Goal: Task Accomplishment & Management: Manage account settings

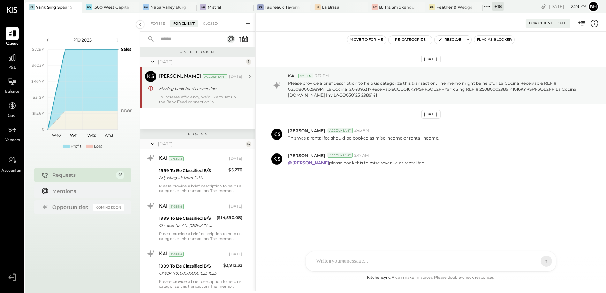
click at [193, 105] on div "[PERSON_NAME] Accountant [PERSON_NAME] Accountant [DATE] Missing bank feed conn…" at bounding box center [197, 87] width 115 height 40
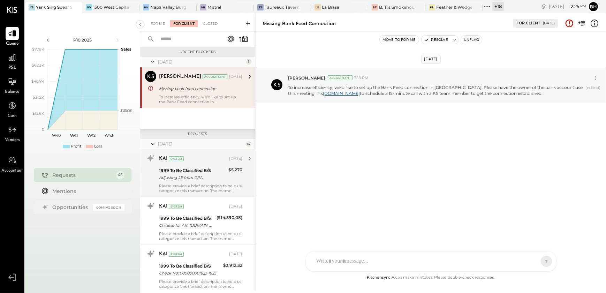
click at [184, 185] on div "Please provide a brief description to help us categorize this transaction. The …" at bounding box center [200, 188] width 83 height 10
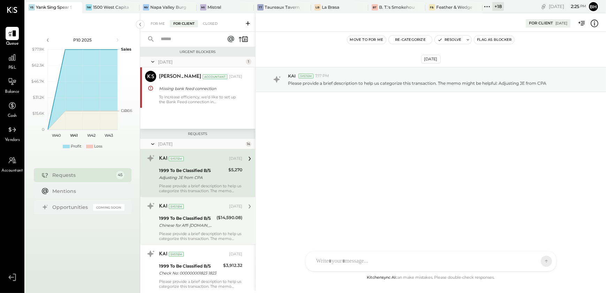
click at [184, 215] on div "1999 To Be Classified B/S" at bounding box center [186, 218] width 55 height 7
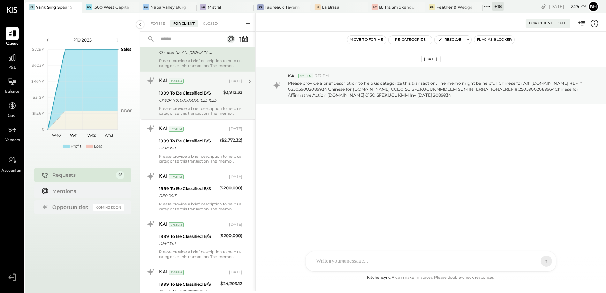
scroll to position [190, 0]
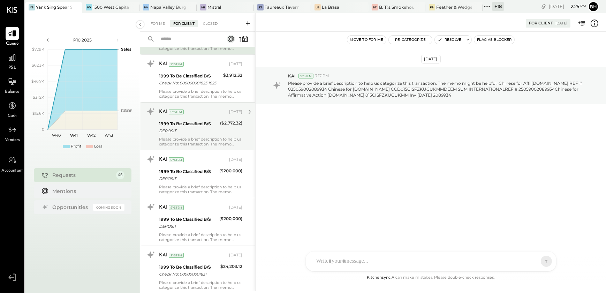
click at [192, 136] on div "KAI System [DATE] 1999 To Be Classified B/S DEPOSIT ($2,772.32) Please provide …" at bounding box center [200, 126] width 83 height 40
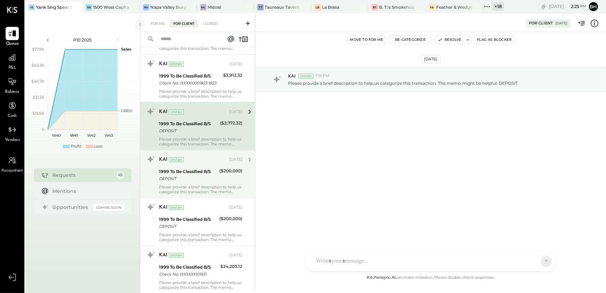
click at [190, 168] on div "1999 To Be Classified B/S" at bounding box center [188, 171] width 58 height 7
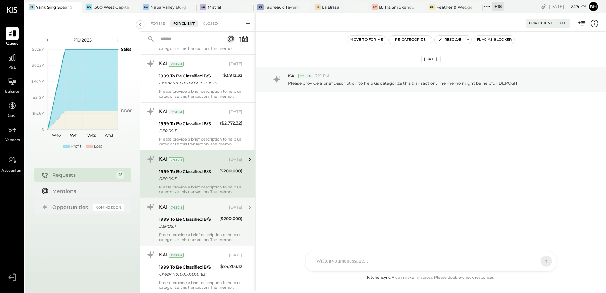
click at [188, 213] on div "KAI System [DATE] 1999 To Be Classified B/S DEPOSIT ($200,000) Please provide a…" at bounding box center [200, 222] width 83 height 40
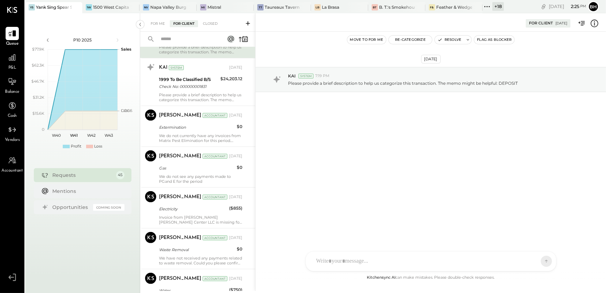
scroll to position [380, 0]
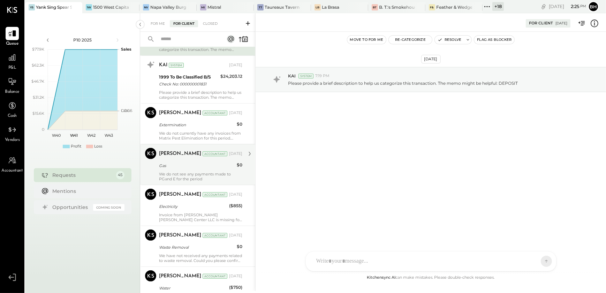
click at [185, 169] on div "[PERSON_NAME] Accountant [DATE] Gas $0 We do not see any payments made to PGand…" at bounding box center [200, 164] width 83 height 33
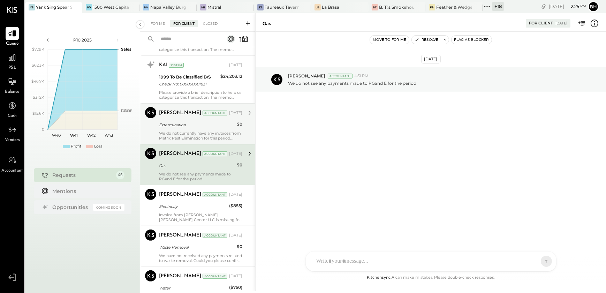
click at [185, 131] on div "We do not currently have any invoices from Matrix Pest Elimination for this per…" at bounding box center [200, 136] width 83 height 10
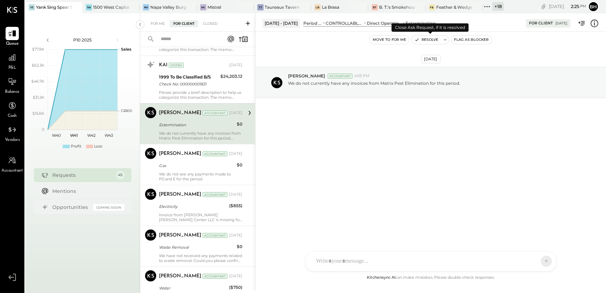
click at [433, 39] on button "Resolve" at bounding box center [426, 40] width 29 height 8
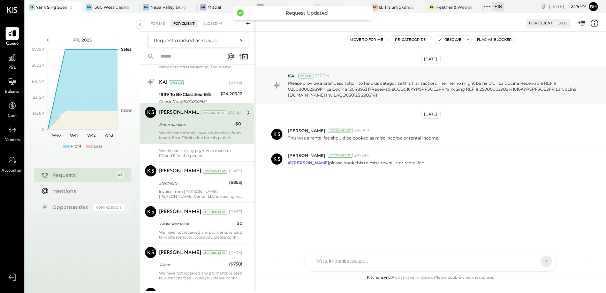
scroll to position [564, 0]
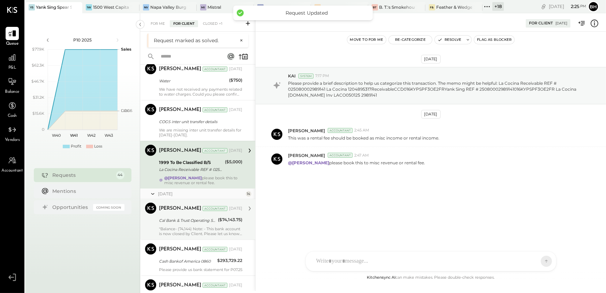
click at [186, 219] on div "Cal Bank & Trust Operating 5121" at bounding box center [187, 220] width 57 height 7
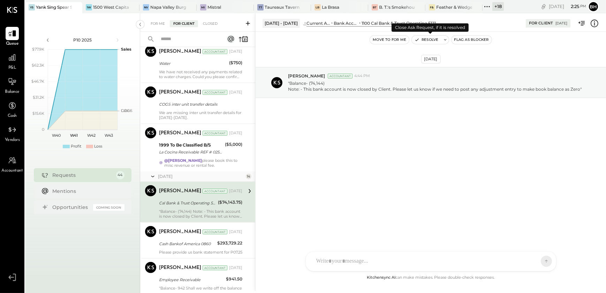
click at [434, 42] on button "Resolve" at bounding box center [426, 40] width 29 height 8
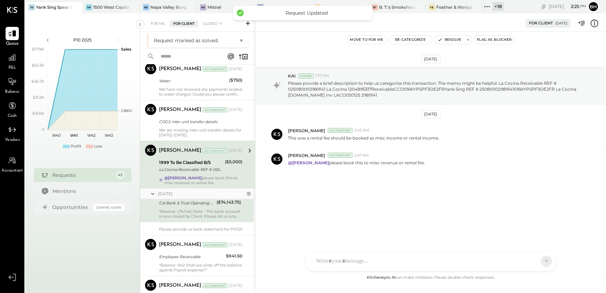
scroll to position [541, 0]
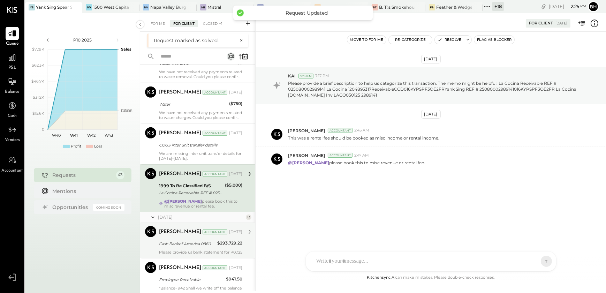
click at [190, 248] on div "[PERSON_NAME] Accountant [DATE] Cash Bankof America 0860 $293,729.22 Please pro…" at bounding box center [200, 240] width 83 height 29
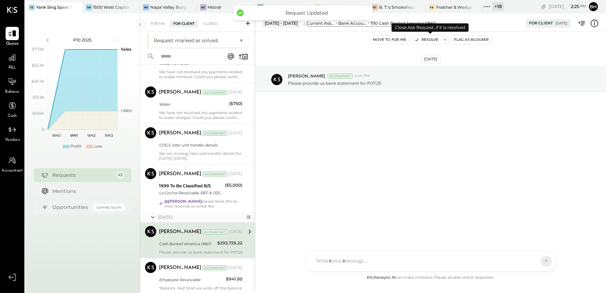
click at [427, 39] on button "Resolve" at bounding box center [426, 40] width 29 height 8
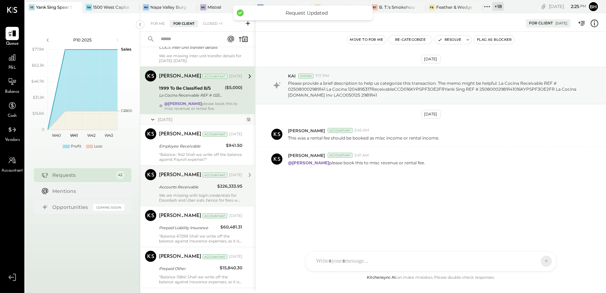
scroll to position [667, 0]
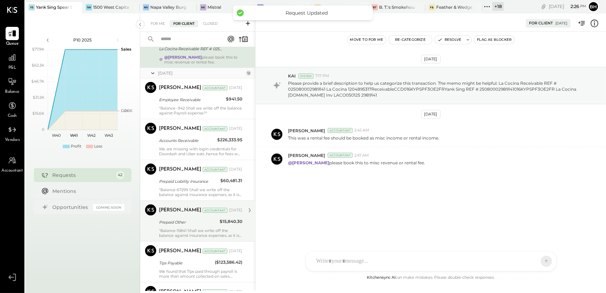
click at [190, 219] on div "Prepaid Other" at bounding box center [188, 222] width 59 height 7
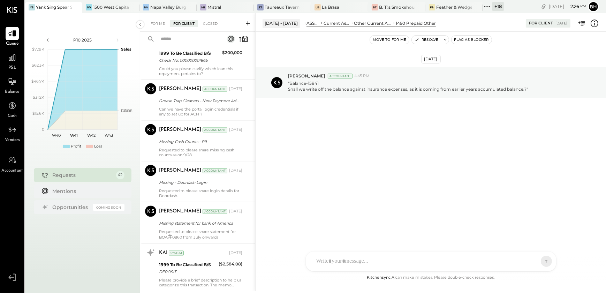
scroll to position [1699, 0]
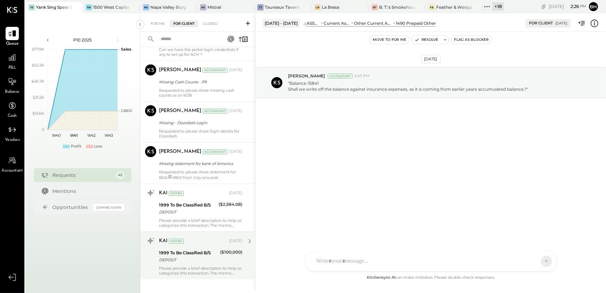
click at [193, 266] on div "Please provide a brief description to help us categorize this transaction. The …" at bounding box center [200, 271] width 83 height 10
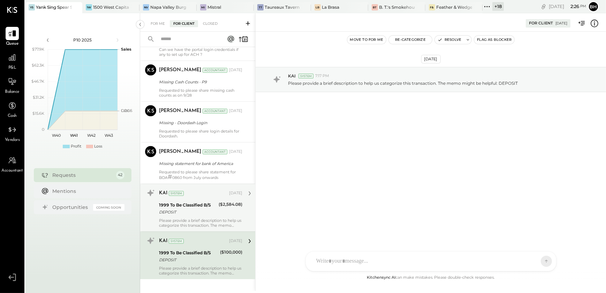
click at [193, 209] on div "DEPOSIT" at bounding box center [188, 212] width 58 height 7
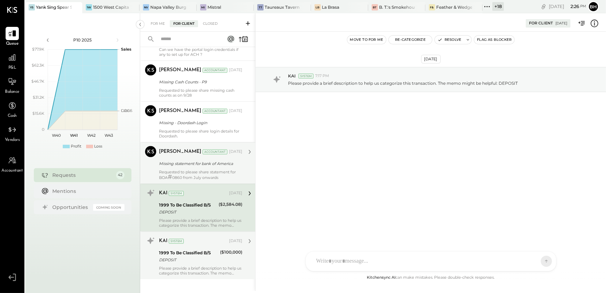
click at [198, 170] on div "Requested to please share statement for BOA # 0860 from July onwards" at bounding box center [200, 175] width 83 height 10
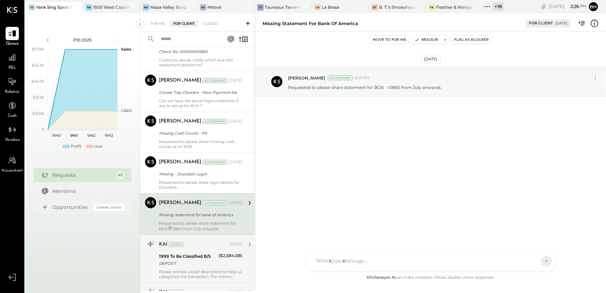
scroll to position [1636, 0]
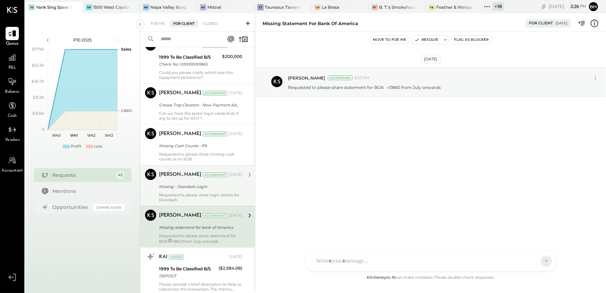
click at [190, 174] on div "[PERSON_NAME] Accountant [DATE] Missing - Doordash Login Requested to please sh…" at bounding box center [200, 185] width 83 height 33
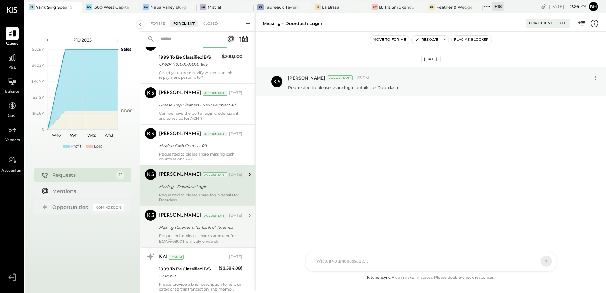
click at [335, 265] on div "N nathanwaller J [PERSON_NAME] DS [PERSON_NAME] SN [PERSON_NAME] V verawaller A…" at bounding box center [431, 261] width 251 height 20
click at [540, 263] on icon at bounding box center [541, 260] width 6 height 7
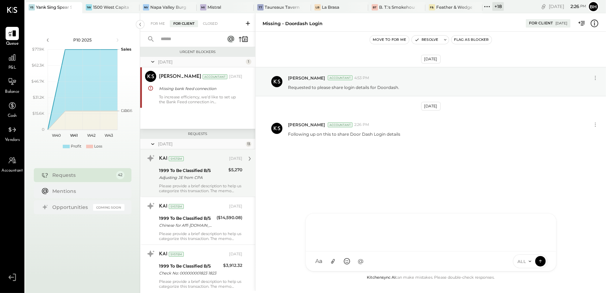
click at [248, 25] on icon at bounding box center [248, 23] width 7 height 7
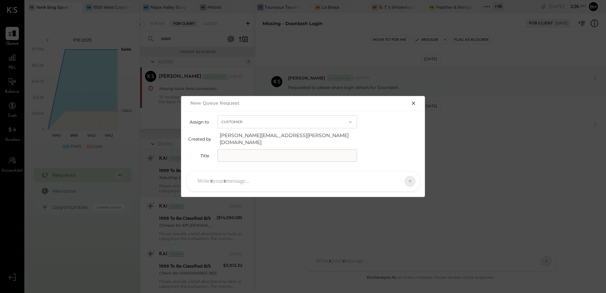
click at [233, 157] on input "text" at bounding box center [288, 155] width 140 height 13
type input "**********"
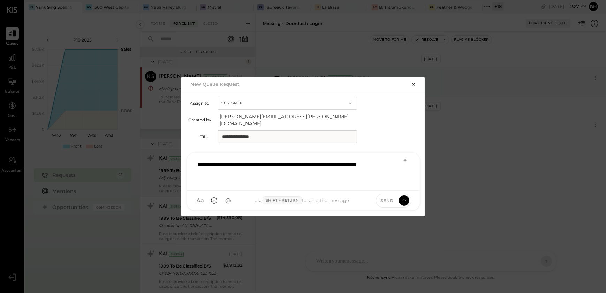
click at [256, 162] on div "**********" at bounding box center [303, 171] width 219 height 28
click at [401, 197] on icon at bounding box center [404, 200] width 6 height 7
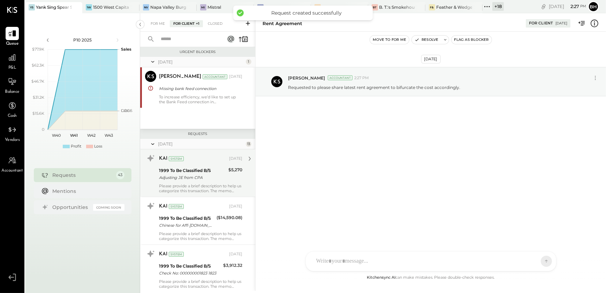
scroll to position [1751, 0]
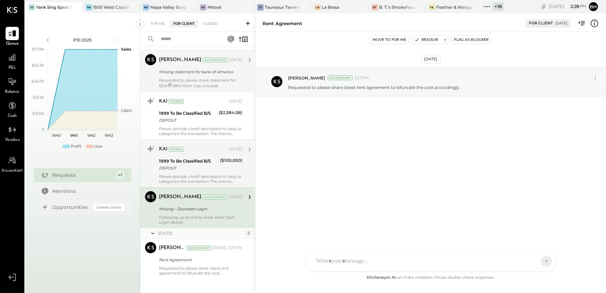
click at [185, 39] on input "text" at bounding box center [188, 39] width 63 height 12
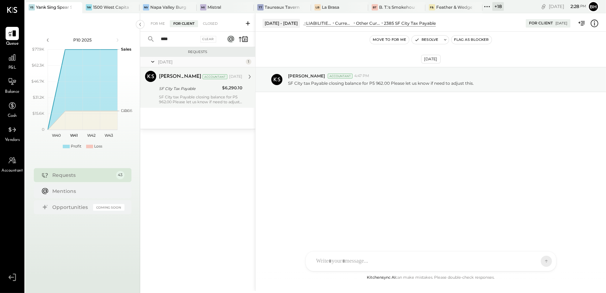
click at [185, 95] on div "SF City tax Payable closing balance for P5 962.00 Please let us know if need to…" at bounding box center [200, 100] width 83 height 10
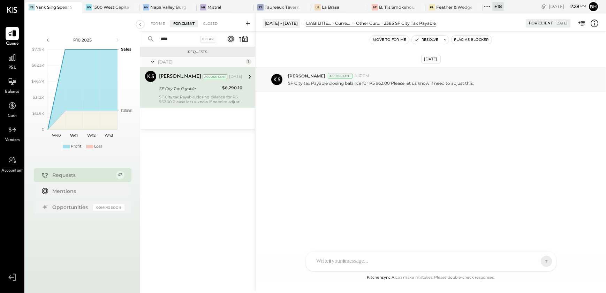
click at [180, 37] on input "****" at bounding box center [178, 39] width 42 height 12
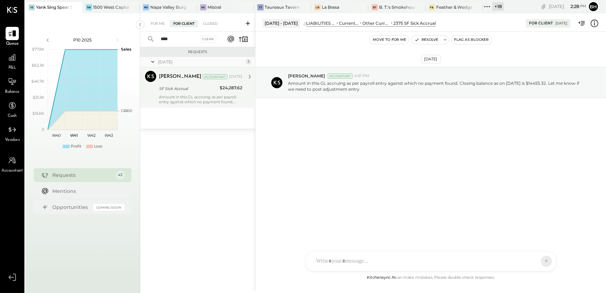
click at [178, 95] on div "Amount in this GL accruing as per payroll entry against which no payment found.…" at bounding box center [200, 100] width 83 height 10
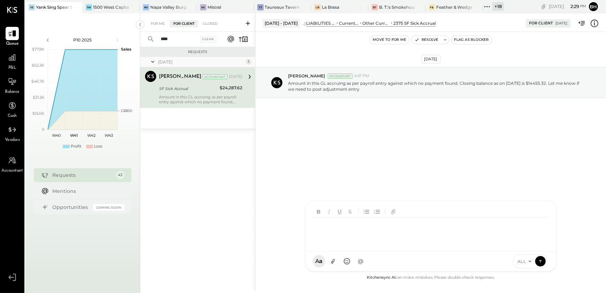
click at [356, 262] on div "N nathanwaller J [PERSON_NAME] DS [PERSON_NAME] SN [PERSON_NAME] V verawaller A…" at bounding box center [431, 236] width 251 height 71
click at [538, 261] on icon at bounding box center [541, 260] width 6 height 7
click at [188, 41] on input "****" at bounding box center [178, 39] width 42 height 12
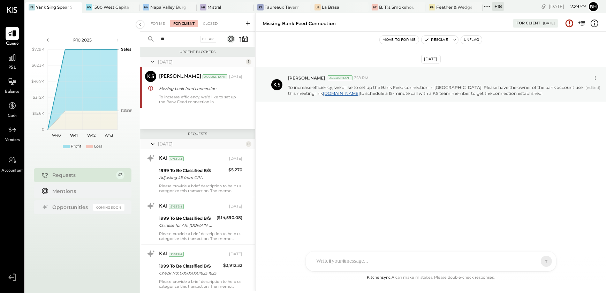
type input "*"
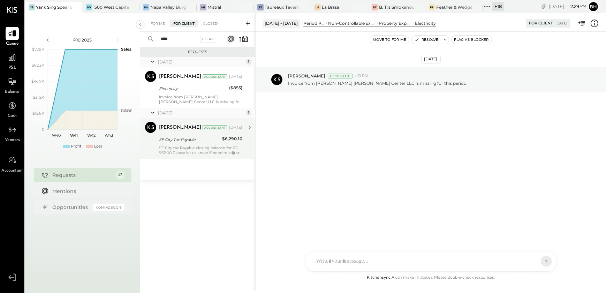
click at [169, 137] on div "SF City Tax Payable" at bounding box center [189, 139] width 61 height 7
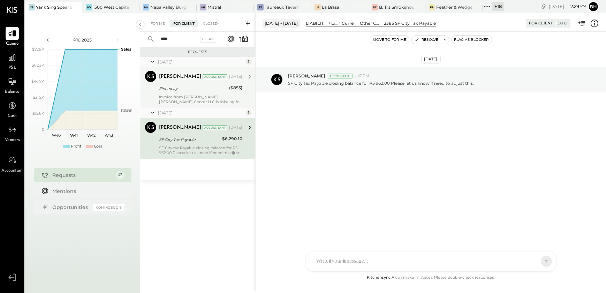
click at [205, 99] on div "Invoice from [PERSON_NAME] [PERSON_NAME] Center LLC is missing for this period." at bounding box center [200, 100] width 83 height 10
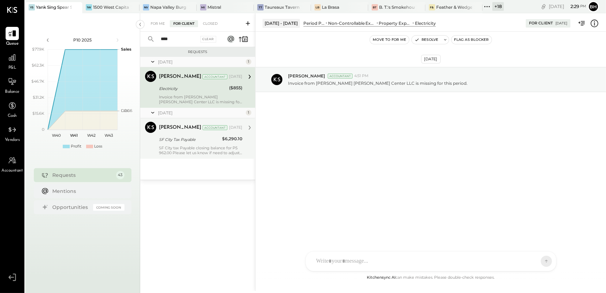
click at [197, 133] on div "[PERSON_NAME] Accountant [DATE] SF City Tax Payable $6,290.10 SF City tax Payab…" at bounding box center [200, 138] width 83 height 33
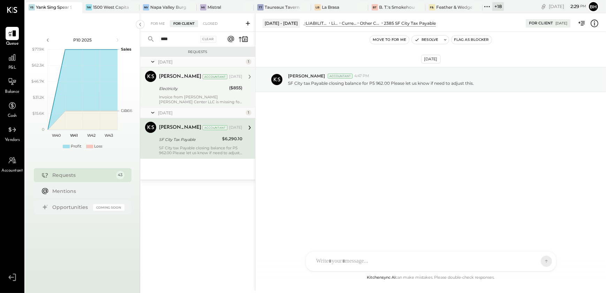
click at [198, 102] on div "Invoice from [PERSON_NAME] [PERSON_NAME] Center LLC is missing for this period." at bounding box center [200, 100] width 83 height 10
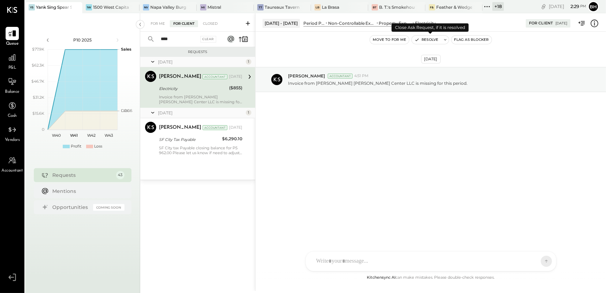
click at [428, 39] on button "Resolve" at bounding box center [426, 40] width 29 height 8
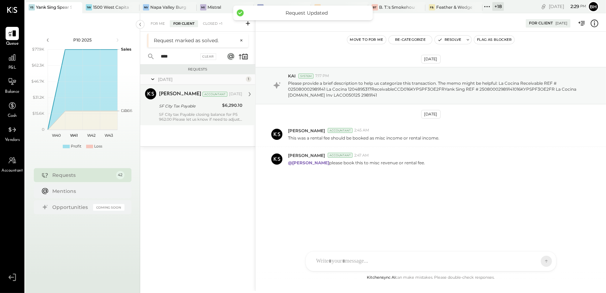
click at [184, 113] on div "SF City tax Payable closing balance for P5 962.00 Please let us know if need to…" at bounding box center [200, 117] width 83 height 10
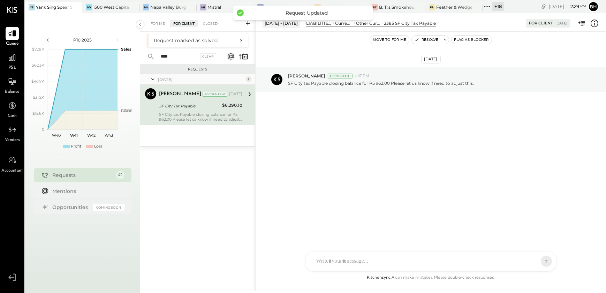
click at [338, 259] on div at bounding box center [425, 261] width 224 height 15
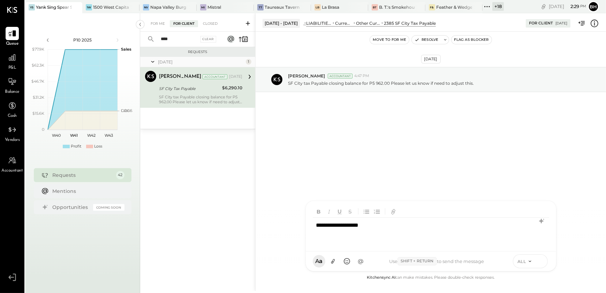
click at [538, 260] on icon at bounding box center [541, 260] width 6 height 7
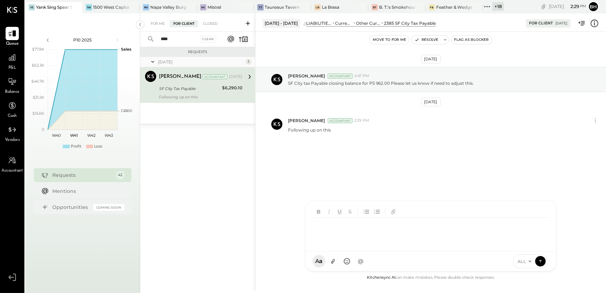
click at [173, 39] on input "****" at bounding box center [178, 39] width 42 height 12
type input "*"
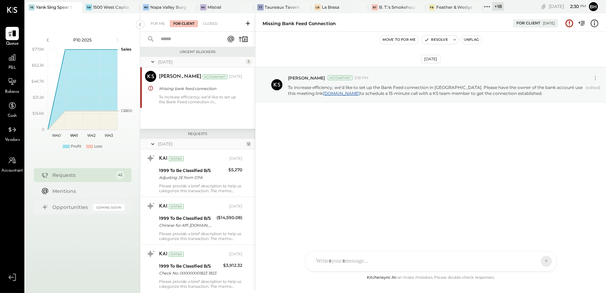
click at [247, 23] on icon at bounding box center [248, 23] width 4 height 4
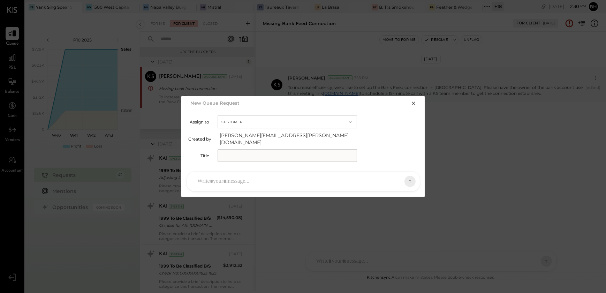
click at [260, 153] on input "text" at bounding box center [288, 155] width 140 height 13
type input "**********"
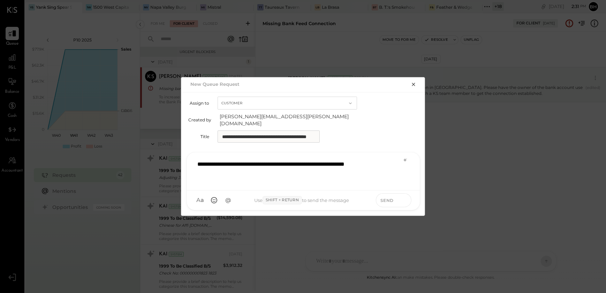
click at [408, 195] on button at bounding box center [404, 200] width 10 height 10
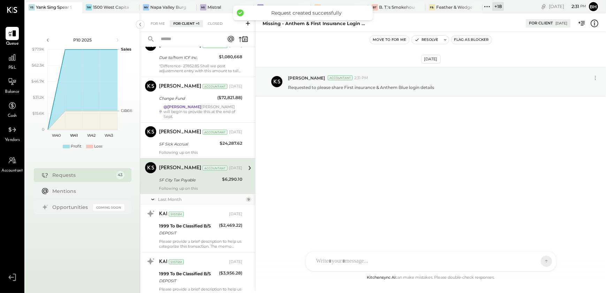
scroll to position [1741, 0]
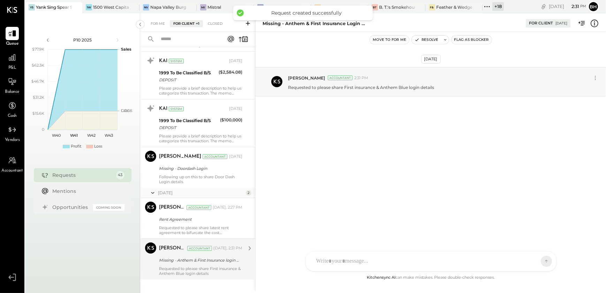
click at [189, 266] on div "Requested to please share First insurance & Anthem Blue login details" at bounding box center [200, 271] width 83 height 10
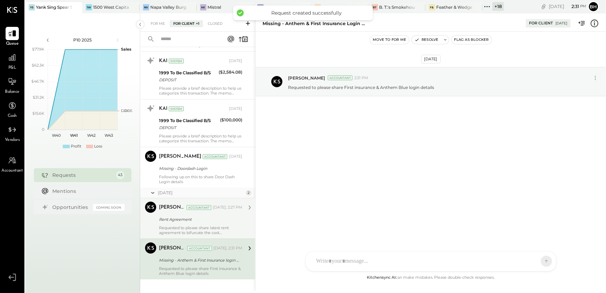
click at [188, 218] on div "[PERSON_NAME] Accountant [DATE], 2:27 PM Rent Agreement Requested to please sha…" at bounding box center [200, 218] width 83 height 33
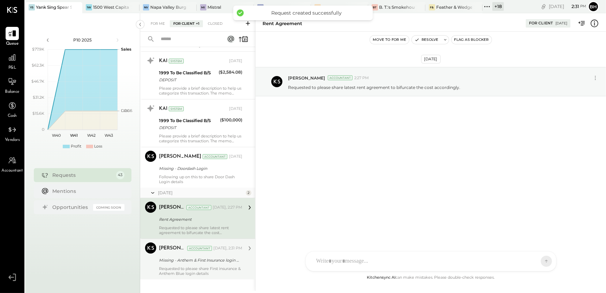
click at [192, 257] on div "Missing - Anthem & First Insurance login details" at bounding box center [199, 260] width 81 height 7
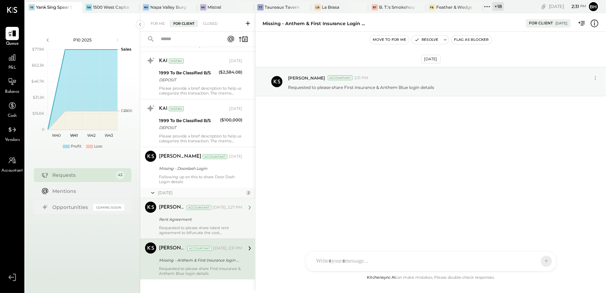
click at [191, 226] on div "Requested to please share latest rent agreement to bifurcate the cost according…" at bounding box center [200, 230] width 83 height 10
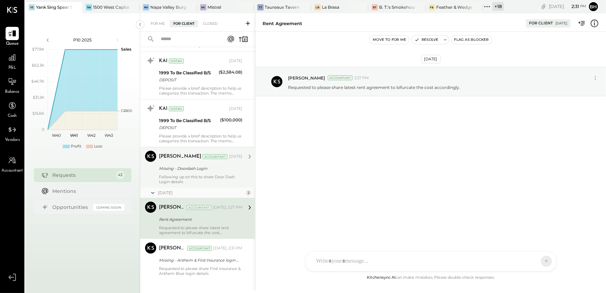
click at [190, 165] on div "Missing - Doordash Login" at bounding box center [199, 168] width 81 height 7
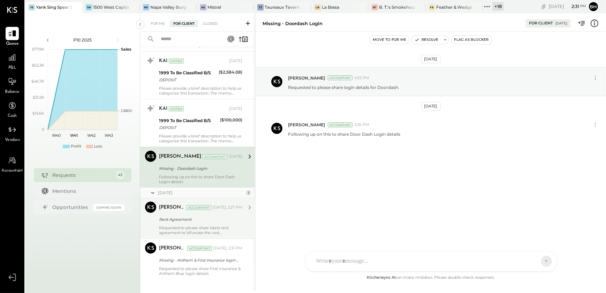
click at [185, 225] on div "Requested to please share latest rent agreement to bifurcate the cost according…" at bounding box center [200, 230] width 83 height 10
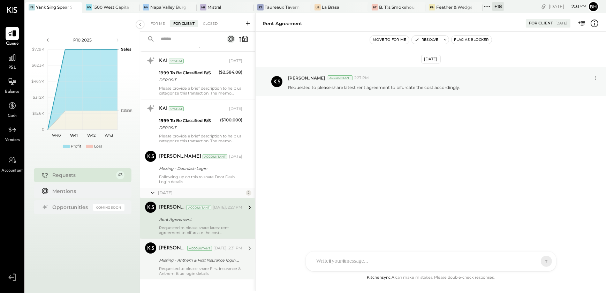
click at [186, 257] on div "Missing - Anthem & First Insurance login details" at bounding box center [199, 260] width 81 height 7
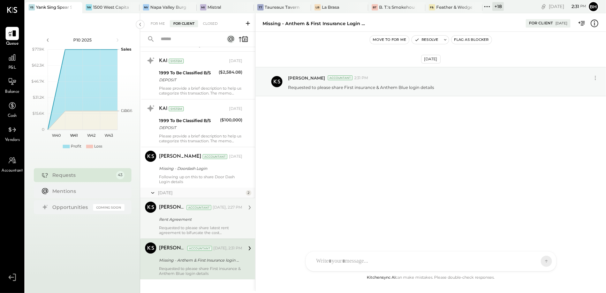
click at [172, 38] on input "text" at bounding box center [188, 39] width 63 height 12
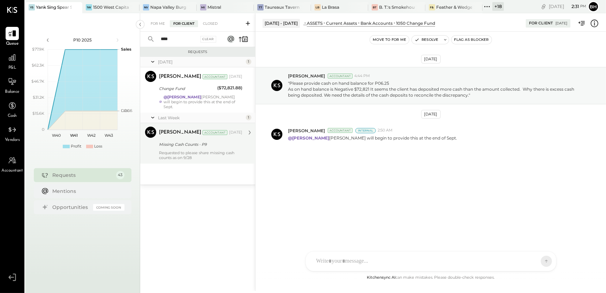
click at [196, 152] on div "Requested to please share missing cash counts as on 9/28" at bounding box center [200, 155] width 83 height 10
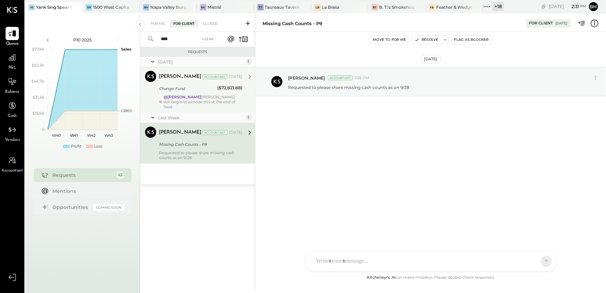
click at [196, 80] on div "[PERSON_NAME] Accountant [DATE]" at bounding box center [200, 77] width 83 height 10
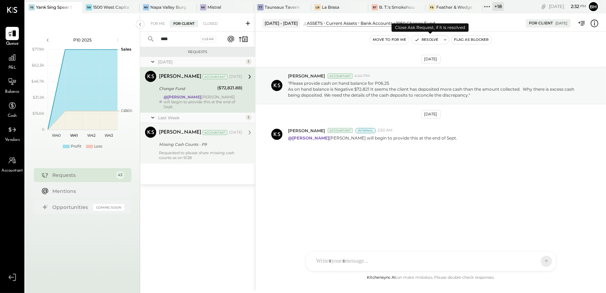
click at [431, 38] on button "Resolve" at bounding box center [426, 40] width 29 height 8
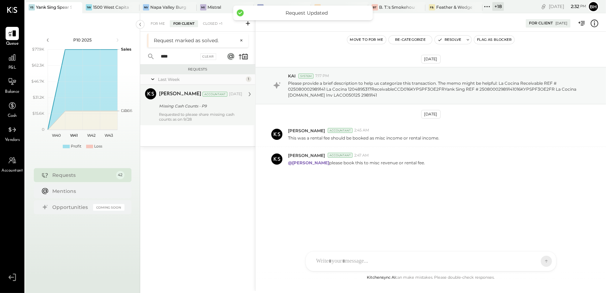
click at [197, 119] on div "Requested to please share missing cash counts as on 9/28" at bounding box center [200, 117] width 83 height 10
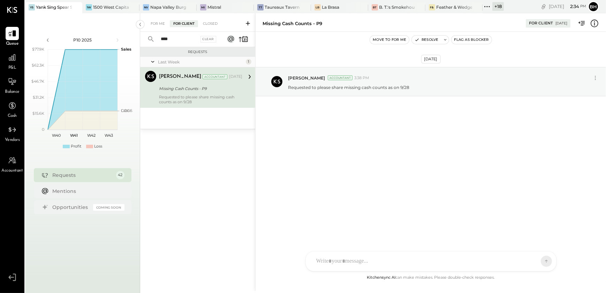
click at [175, 42] on input "****" at bounding box center [178, 39] width 42 height 12
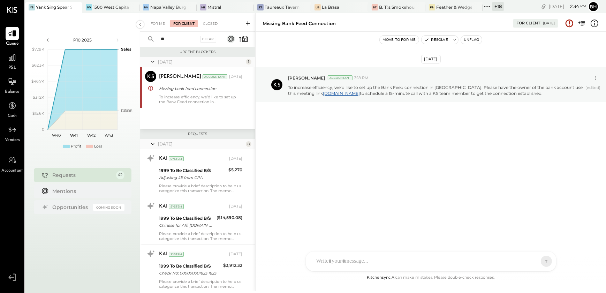
type input "*"
click at [186, 42] on input "text" at bounding box center [188, 39] width 63 height 12
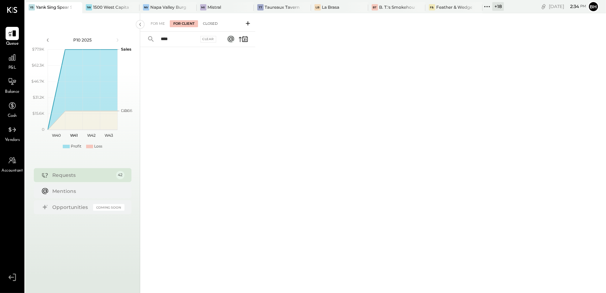
type input "****"
click at [207, 24] on div "Closed" at bounding box center [211, 23] width 22 height 7
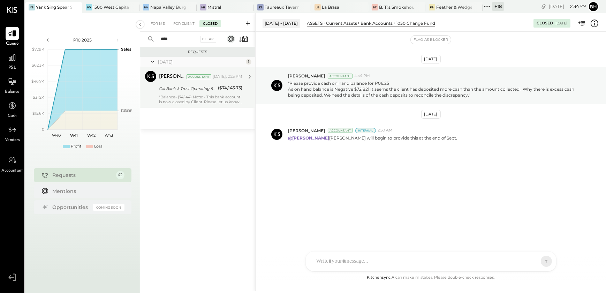
click at [201, 95] on div ""Balance- (74,144) Note: - This bank account is now closed by Client. Please le…" at bounding box center [200, 100] width 83 height 10
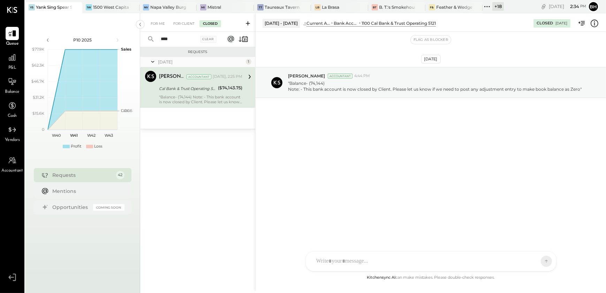
click at [343, 262] on div "N nathanwaller J [PERSON_NAME] DS [PERSON_NAME] SN [PERSON_NAME] V verawaller A…" at bounding box center [431, 261] width 251 height 20
click at [179, 24] on div "For Client" at bounding box center [184, 23] width 28 height 7
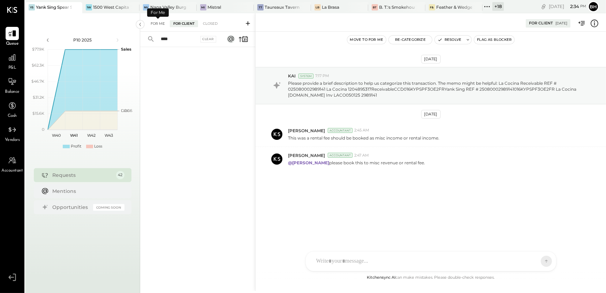
click at [159, 23] on div "For Me" at bounding box center [157, 23] width 21 height 7
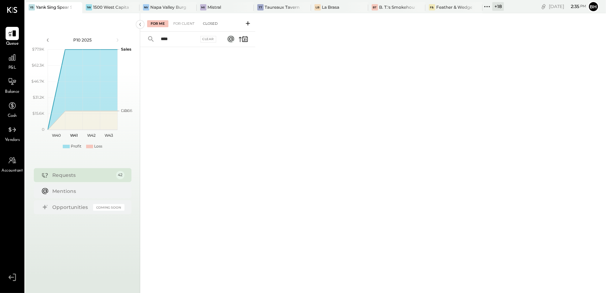
click at [215, 21] on div "Closed" at bounding box center [211, 23] width 22 height 7
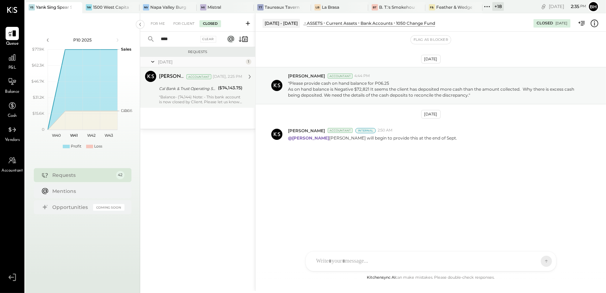
click at [200, 98] on div ""Balance- (74,144) Note: - This bank account is now closed by Client. Please le…" at bounding box center [200, 100] width 83 height 10
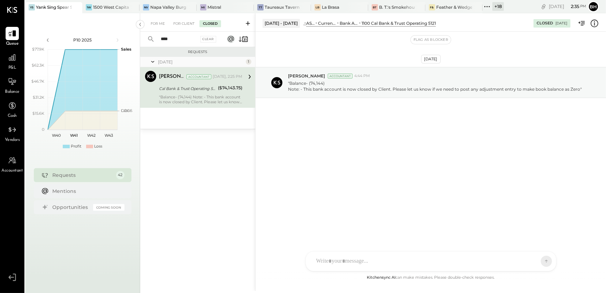
click at [345, 262] on div "N nathanwaller J [PERSON_NAME] DS [PERSON_NAME] SN [PERSON_NAME] V verawaller A…" at bounding box center [431, 261] width 251 height 20
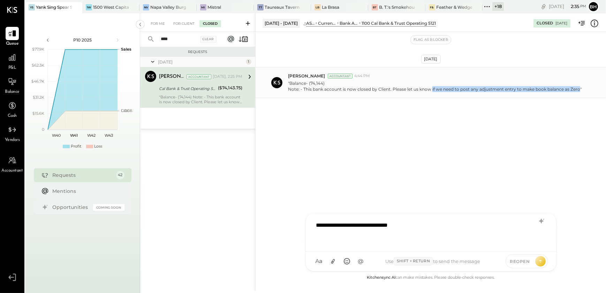
drag, startPoint x: 431, startPoint y: 89, endPoint x: 578, endPoint y: 89, distance: 146.9
click at [578, 89] on p ""Balance- (74,144) Note: - This bank account is now closed by Client. Please le…" at bounding box center [435, 86] width 294 height 12
copy p "if we need to post any adjustment entry to make book balance as Zero"
click at [416, 227] on div "**********" at bounding box center [431, 232] width 237 height 28
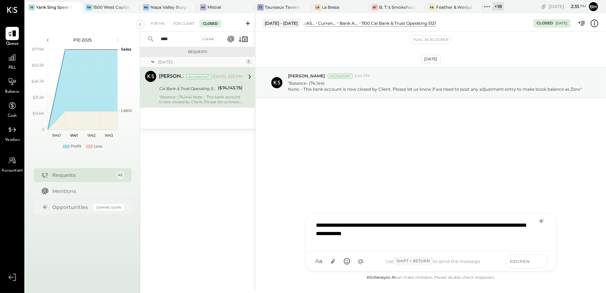
click at [541, 259] on icon at bounding box center [541, 260] width 6 height 7
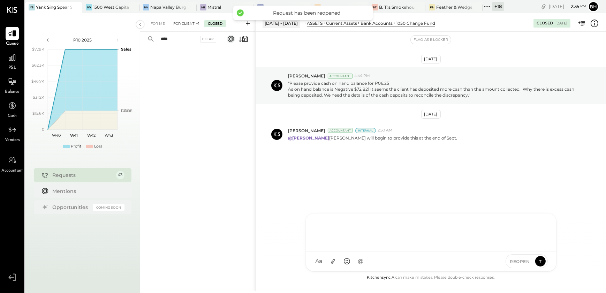
click at [192, 24] on div "For Client +1" at bounding box center [186, 23] width 33 height 7
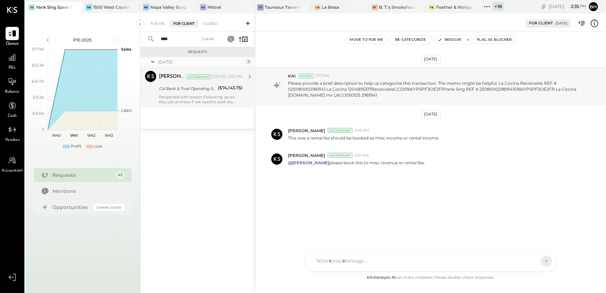
click at [177, 93] on div "[PERSON_NAME] Accountant [DATE], 2:35 PM Cal Bank & Trust Operating 5121 ($74,1…" at bounding box center [200, 87] width 83 height 33
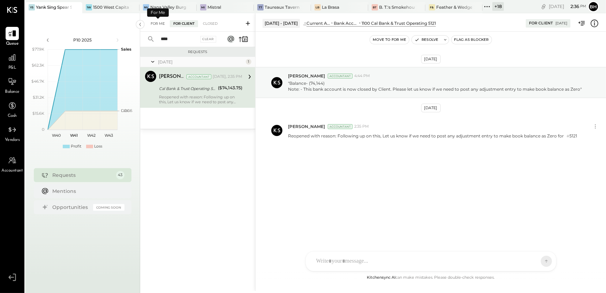
click at [156, 21] on div "For Me" at bounding box center [157, 23] width 21 height 7
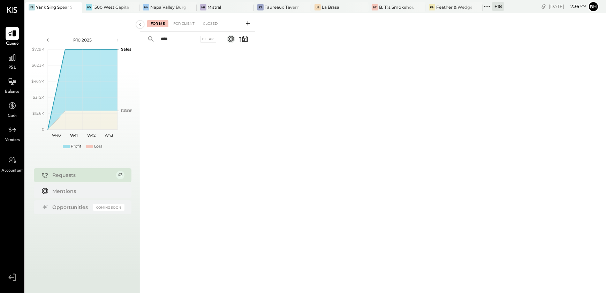
click at [186, 40] on input "****" at bounding box center [178, 39] width 42 height 12
type input "*"
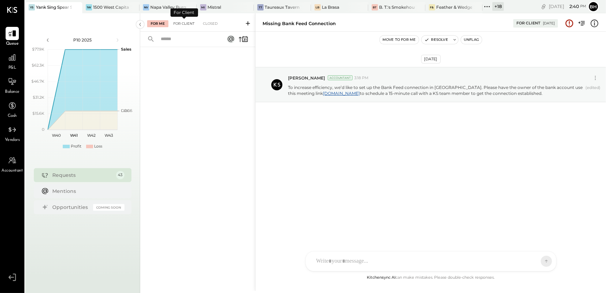
click at [183, 23] on div "For Client" at bounding box center [184, 23] width 28 height 7
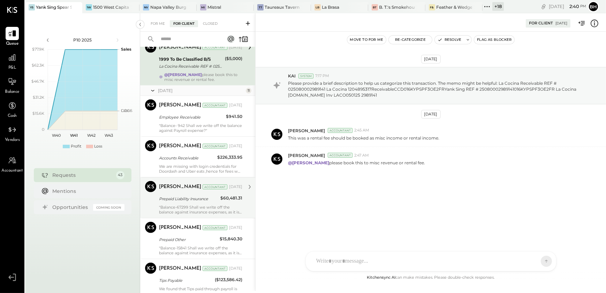
scroll to position [659, 0]
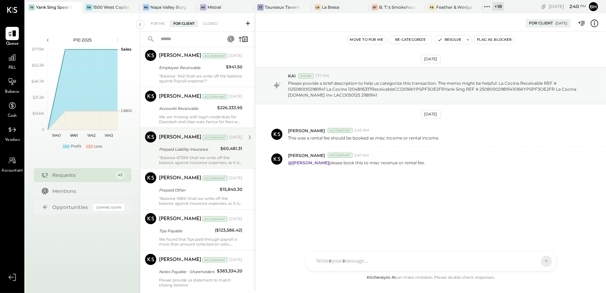
click at [187, 153] on div "[PERSON_NAME] Accountant [DATE] Prepaid Liability Insurance $60,481.31 "Balance…" at bounding box center [200, 148] width 83 height 33
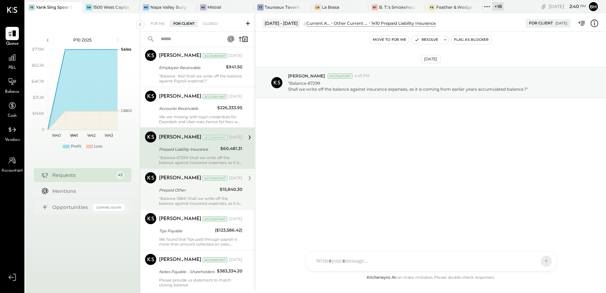
click at [190, 193] on div "Prepaid Other" at bounding box center [188, 190] width 59 height 8
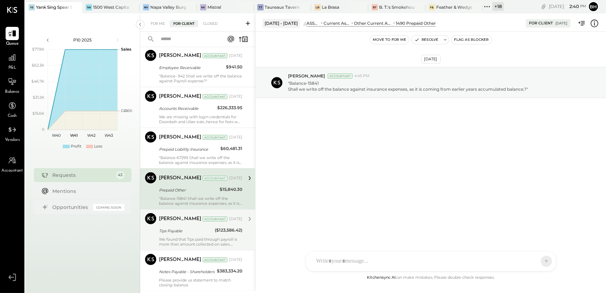
click at [192, 231] on div "Tips Payable" at bounding box center [186, 230] width 54 height 7
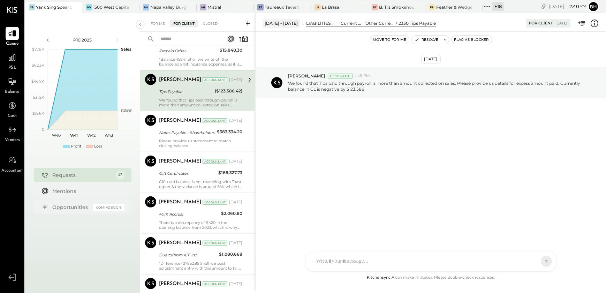
scroll to position [817, 0]
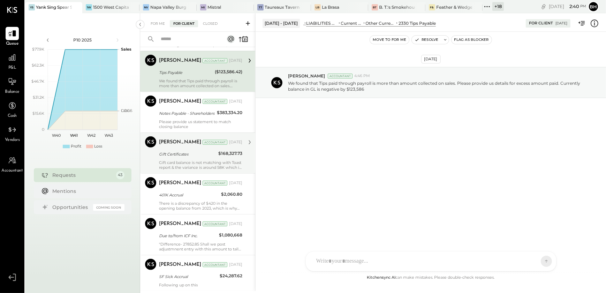
click at [188, 161] on div "Gift card balance is not matching with Toast report & the variance is around 58…" at bounding box center [200, 165] width 83 height 10
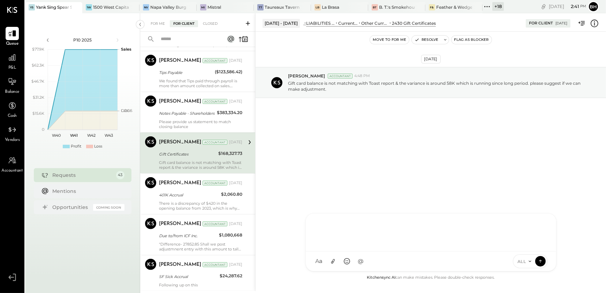
click at [369, 265] on div "N nathanwaller J [PERSON_NAME] DS [PERSON_NAME] SN [PERSON_NAME] V verawaller A…" at bounding box center [431, 242] width 251 height 58
click at [542, 259] on icon at bounding box center [541, 260] width 6 height 7
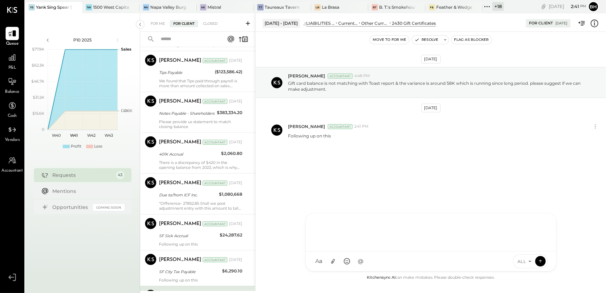
scroll to position [875, 0]
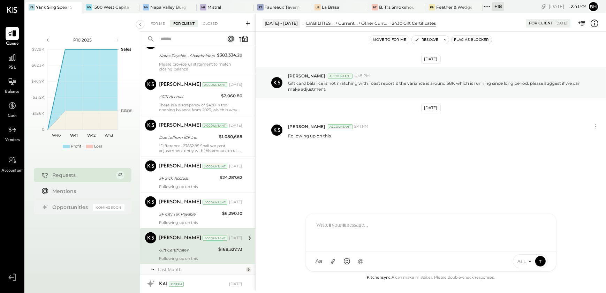
click at [190, 252] on div "Gift Certificates" at bounding box center [187, 250] width 57 height 7
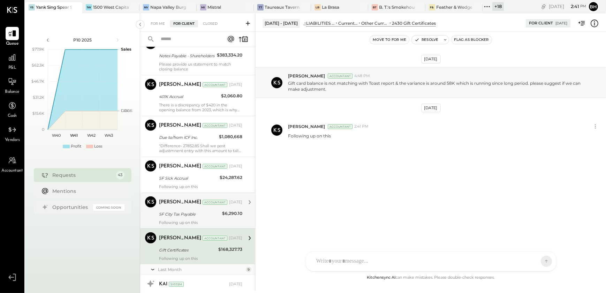
click at [201, 220] on div "Following up on this" at bounding box center [200, 222] width 83 height 5
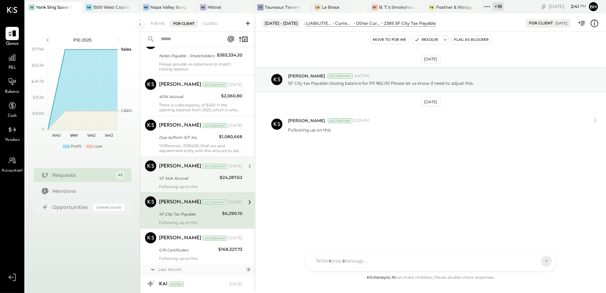
click at [200, 184] on div "Following up on this" at bounding box center [200, 186] width 83 height 5
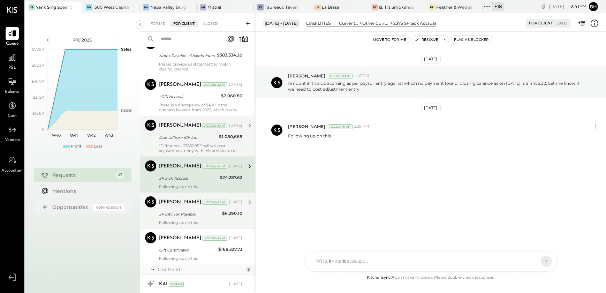
click at [201, 148] on div ""Difference- 27852.85 Shall we post adjustmnent entry with this amount to tally…" at bounding box center [200, 148] width 83 height 10
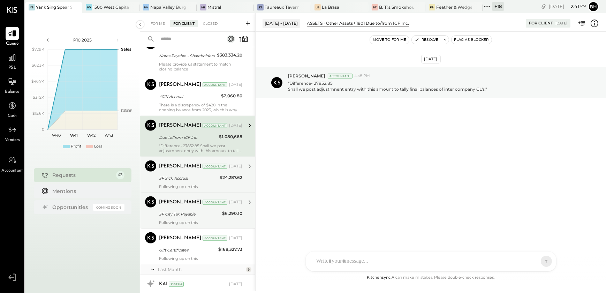
click at [183, 180] on div "SF Sick Accrual" at bounding box center [188, 178] width 59 height 7
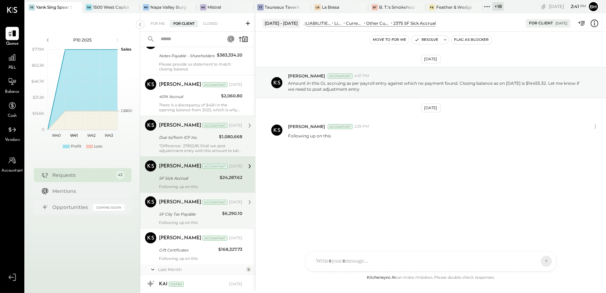
click at [183, 144] on div ""Difference- 27852.85 Shall we post adjustmnent entry with this amount to tally…" at bounding box center [200, 148] width 83 height 10
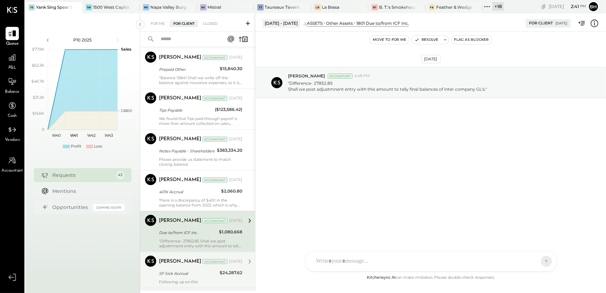
scroll to position [748, 0]
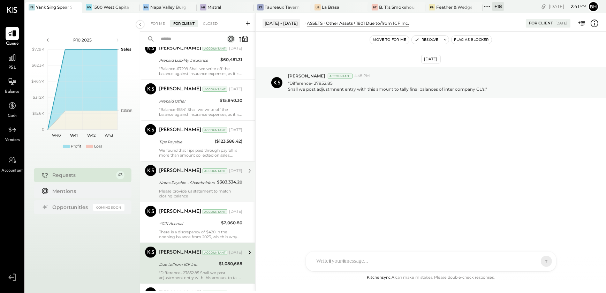
click at [192, 180] on div "Notes Payable - Shareholders" at bounding box center [187, 182] width 56 height 7
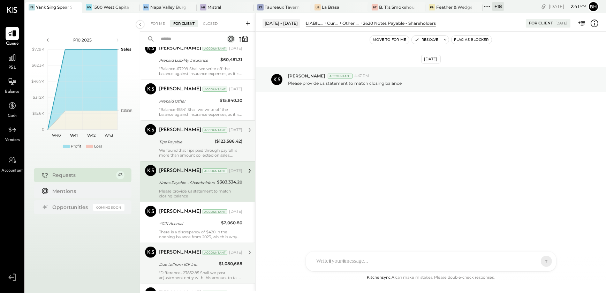
click at [191, 147] on div "[PERSON_NAME] Accountant [DATE] Tips Payable ($123,586.42) We found that Tips p…" at bounding box center [200, 140] width 83 height 33
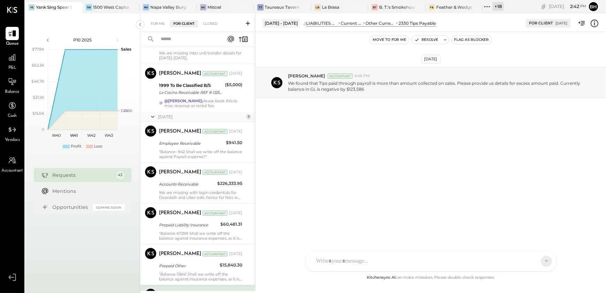
scroll to position [557, 0]
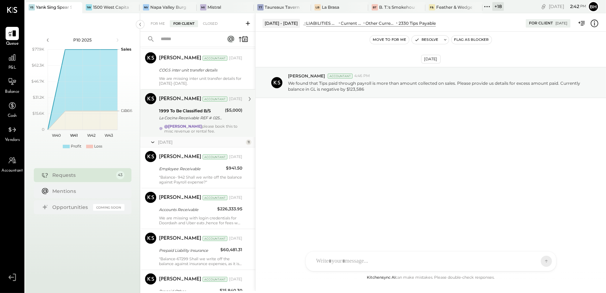
click at [202, 119] on div "La Cocina Receivable REF # 025080002989141 La Cocina 1204895317ReceivableCCD016…" at bounding box center [191, 117] width 64 height 7
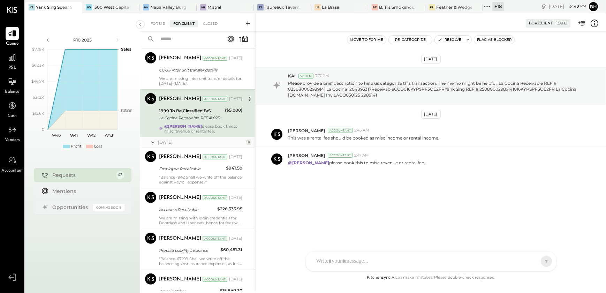
click at [596, 24] on icon at bounding box center [594, 23] width 9 height 9
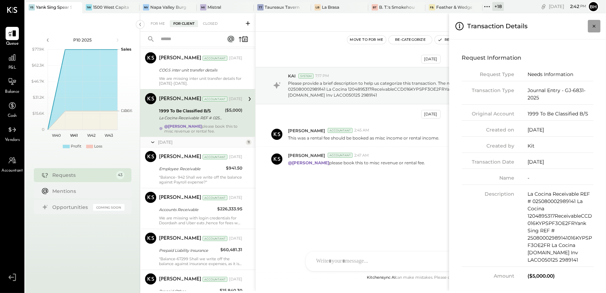
click at [591, 26] on icon "Close panel" at bounding box center [594, 26] width 7 height 7
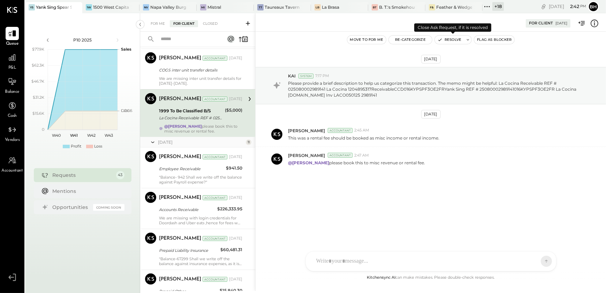
click at [446, 40] on button "Resolve" at bounding box center [449, 40] width 29 height 8
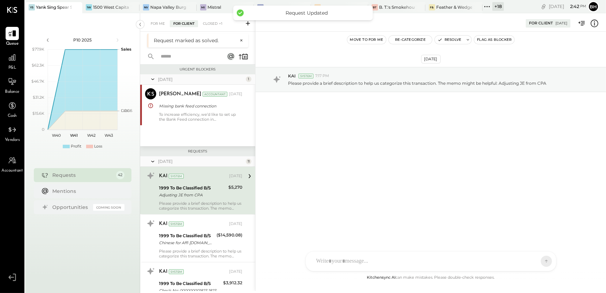
click at [198, 199] on div "1999 To Be Classified B/S Adjusting JE from CPA" at bounding box center [192, 191] width 67 height 15
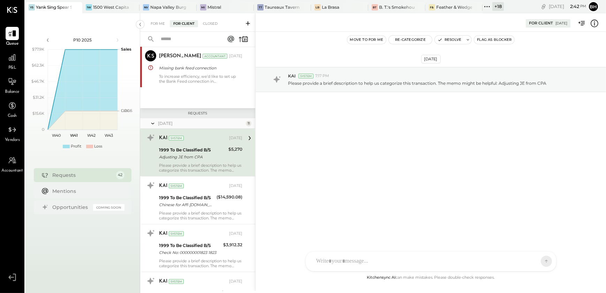
scroll to position [31, 0]
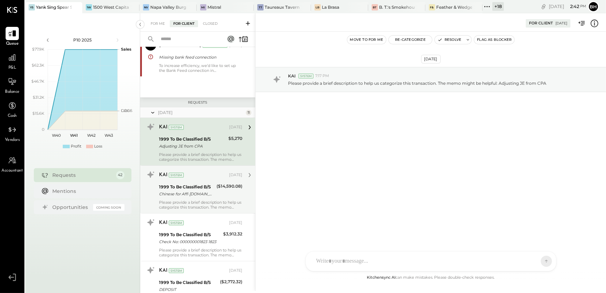
click at [191, 194] on div "Chinese for Affi [DOMAIN_NAME] REF # 025059002089934 Chinese for [DOMAIN_NAME] …" at bounding box center [186, 193] width 55 height 7
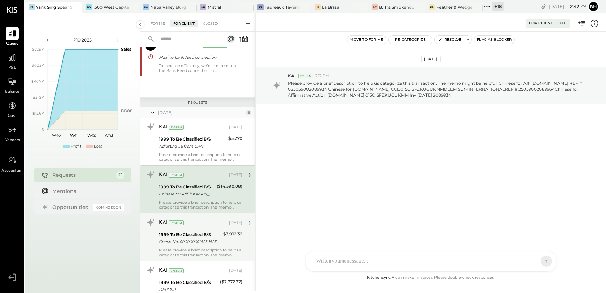
click at [190, 239] on div "Check No: 000000001823 1823" at bounding box center [190, 241] width 62 height 7
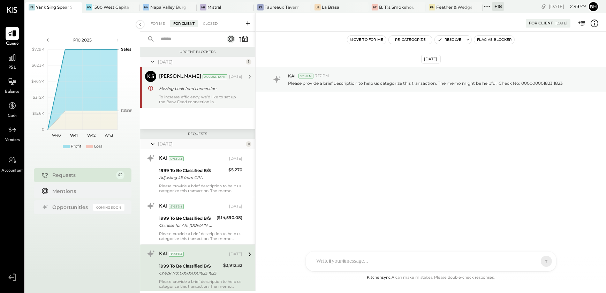
click at [204, 100] on div "To increase efficiency, we’d like to set up the Bank Feed connection in [GEOGRA…" at bounding box center [200, 100] width 83 height 10
